Goal: Transaction & Acquisition: Purchase product/service

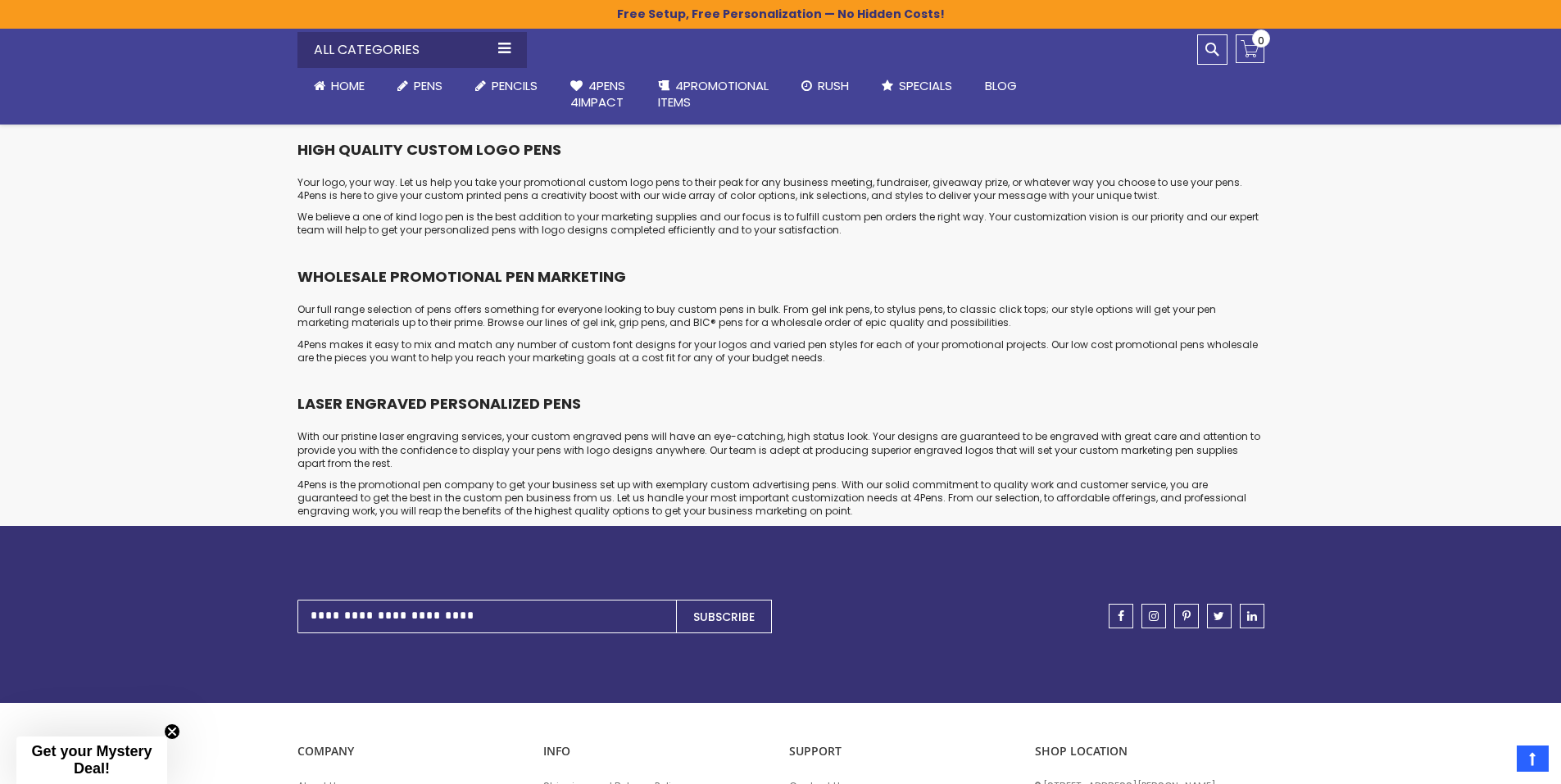
scroll to position [328, 0]
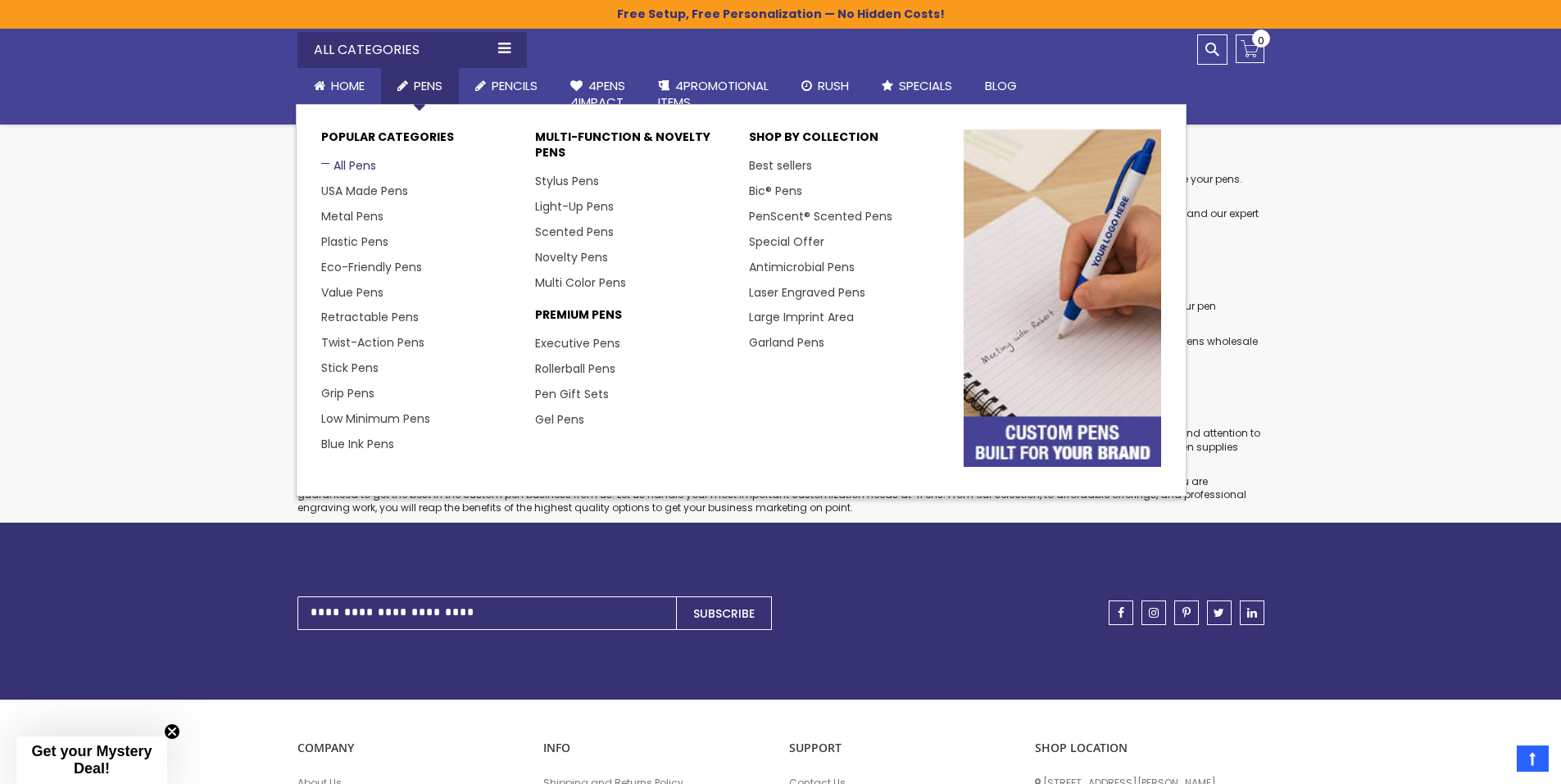
click at [346, 166] on link "All Pens" at bounding box center [348, 165] width 55 height 17
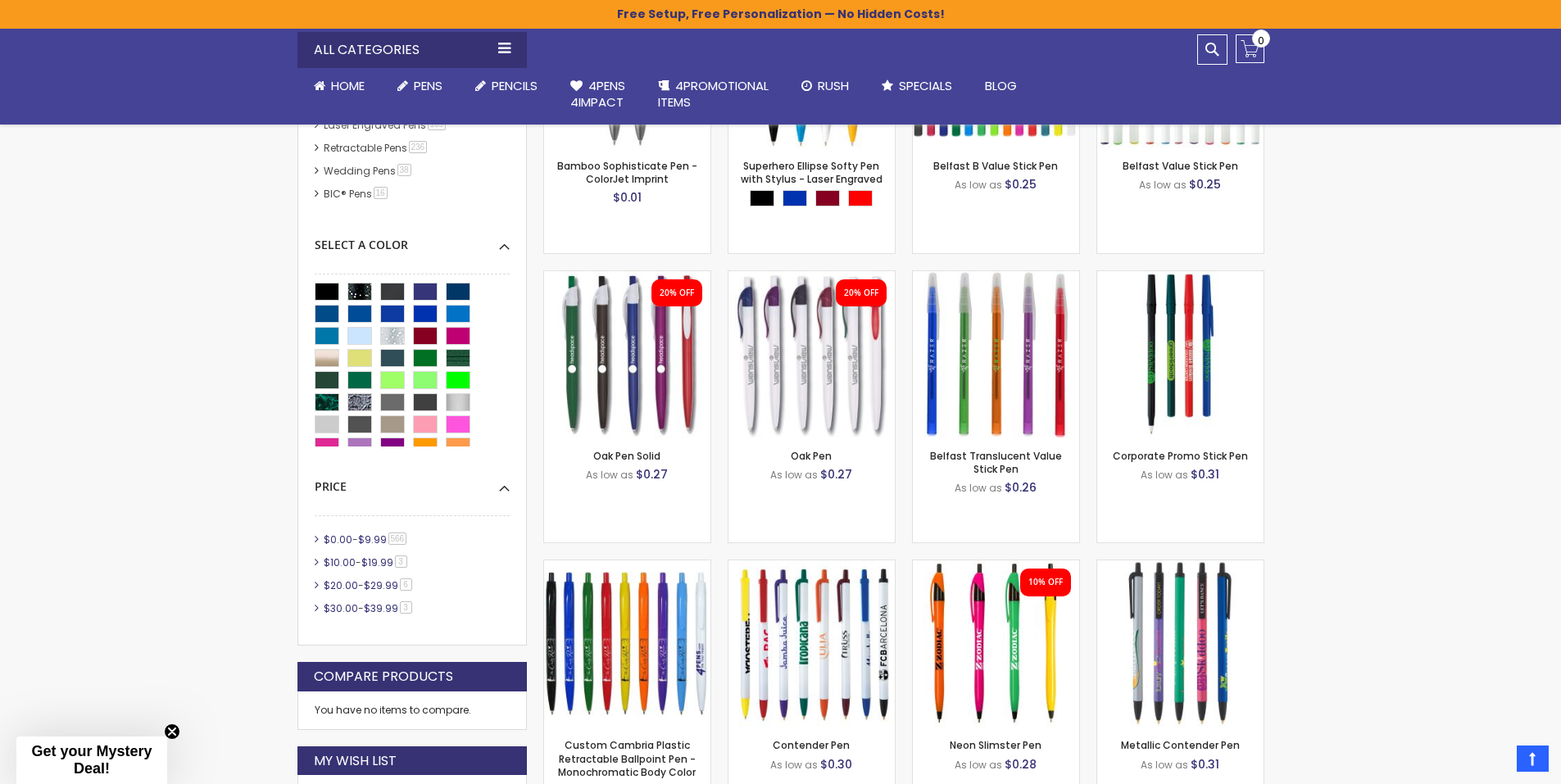
scroll to position [521, 0]
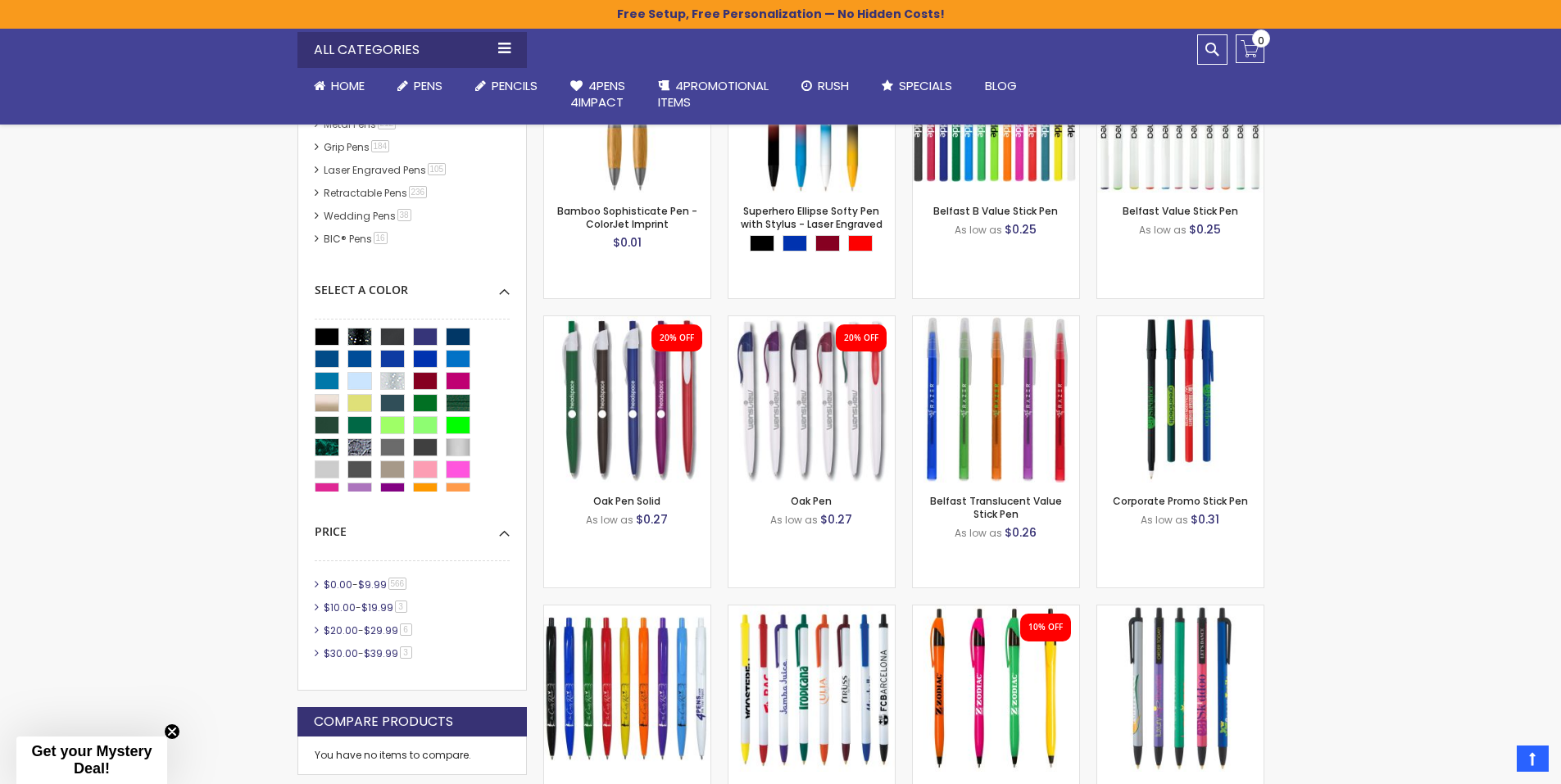
click at [316, 585] on li "$0.00 - $9.99 566 item" at bounding box center [412, 584] width 195 height 15
click at [317, 585] on li "$0.00 - $9.99 566 item" at bounding box center [412, 584] width 195 height 15
click at [328, 583] on span "$0.00" at bounding box center [338, 584] width 29 height 14
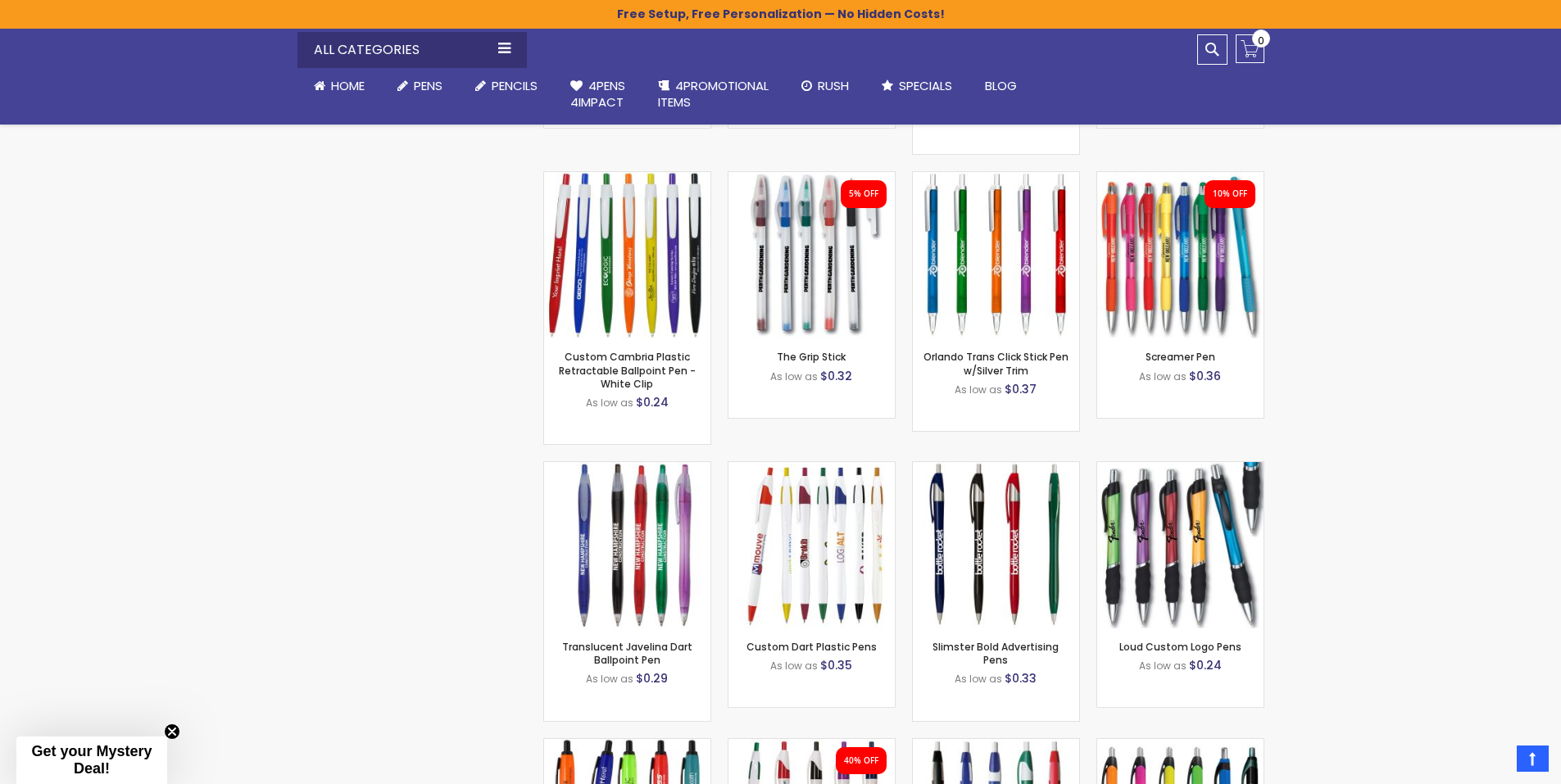
scroll to position [3944, 0]
